Goal: Transaction & Acquisition: Purchase product/service

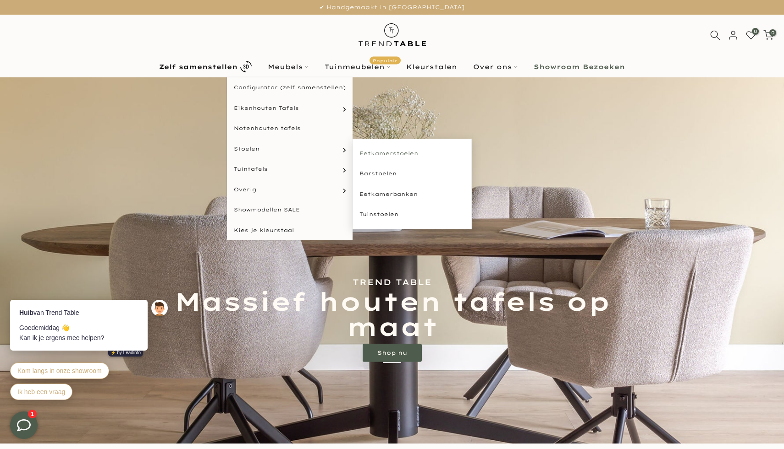
click at [364, 154] on link "Eetkamerstoelen" at bounding box center [411, 153] width 119 height 21
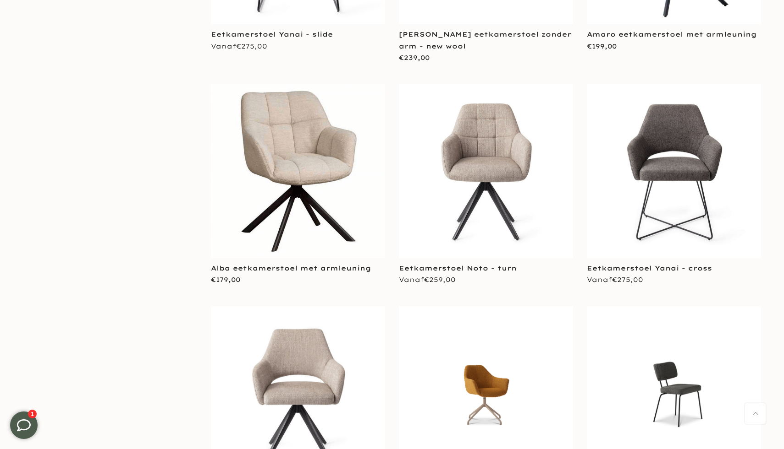
scroll to position [1309, 0]
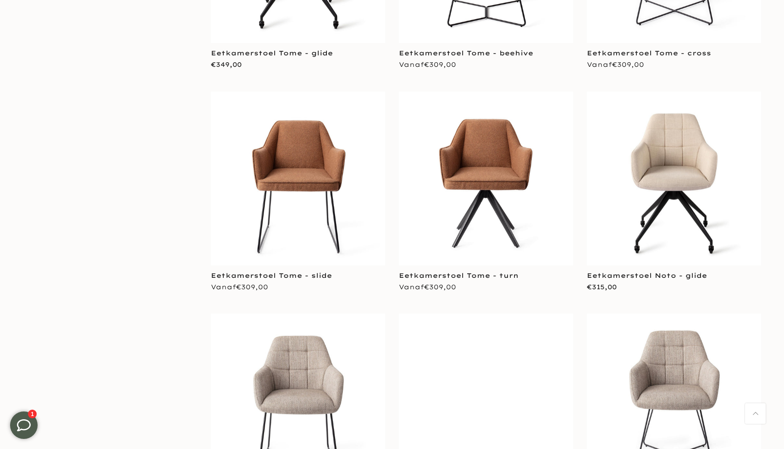
scroll to position [3574, 0]
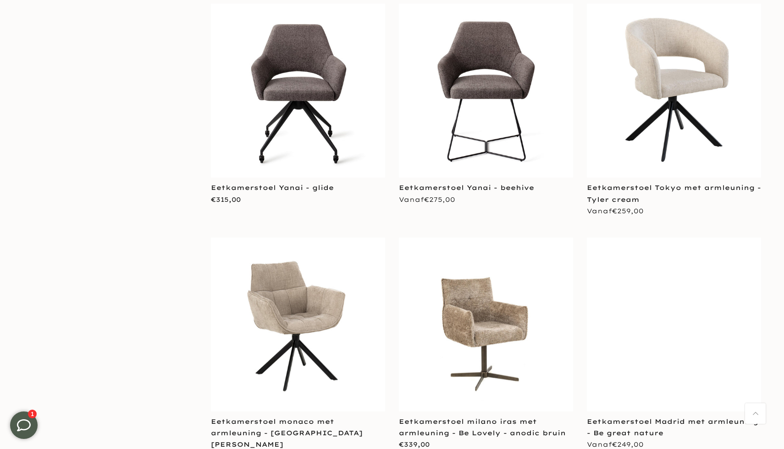
scroll to position [7009, 0]
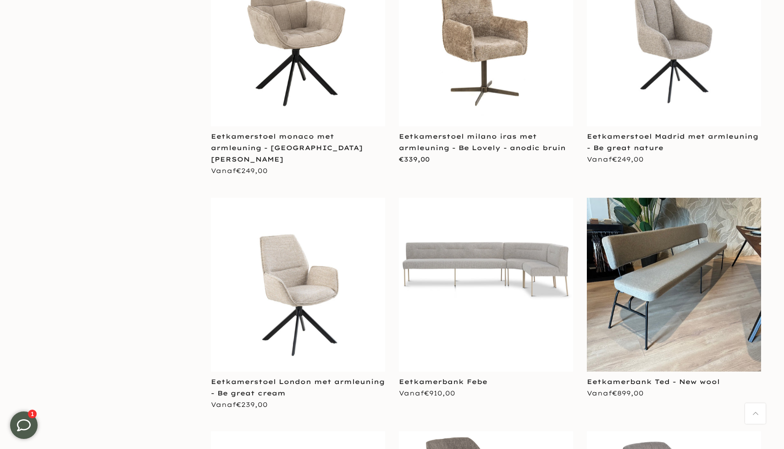
scroll to position [7292, 0]
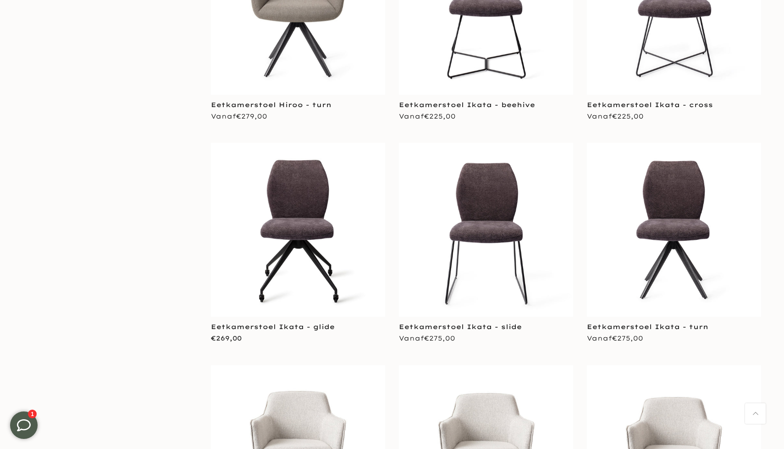
scroll to position [6181, 0]
